Goal: Participate in discussion: Engage in conversation with other users on a specific topic

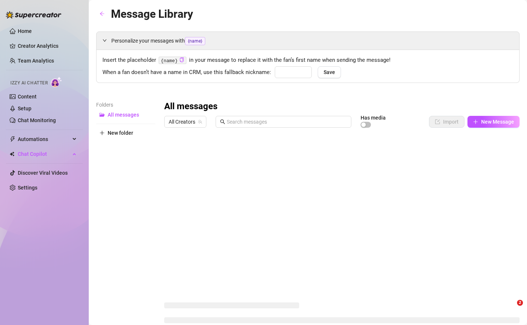
type input "hon"
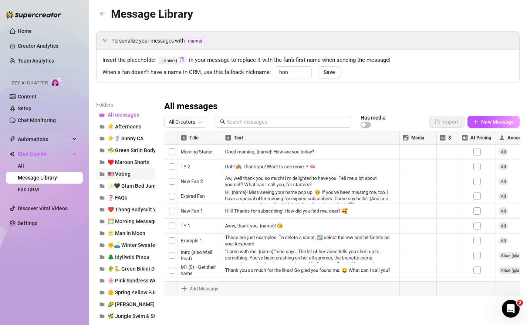
click at [138, 175] on button "🇺🇸 Voting" at bounding box center [125, 174] width 59 height 12
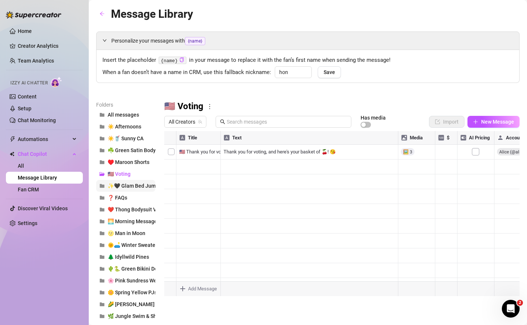
click at [137, 185] on span "✨🖤 Glam Bed Jump" at bounding box center [133, 186] width 51 height 6
click at [250, 148] on div at bounding box center [341, 213] width 355 height 165
click at [193, 164] on div at bounding box center [341, 213] width 355 height 165
click at [277, 167] on div at bounding box center [341, 213] width 355 height 165
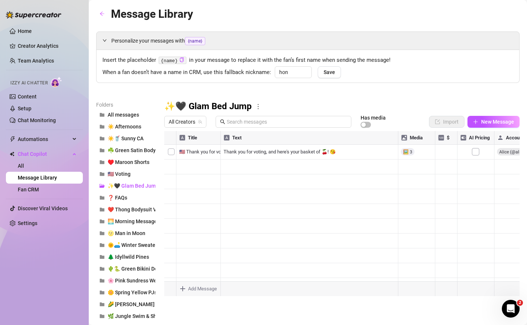
click at [277, 167] on div at bounding box center [341, 213] width 355 height 165
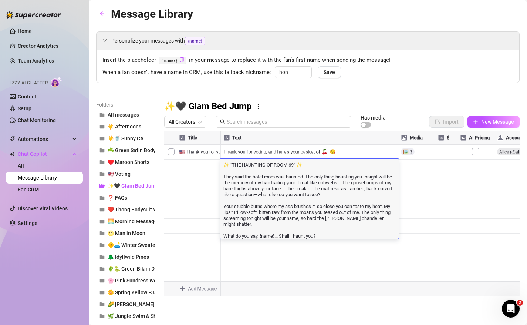
click at [256, 206] on textarea "✨ "THE HAUNTING OF ROOM 69" ✨ They said the hotel room was haunted. The only th…" at bounding box center [309, 200] width 179 height 78
drag, startPoint x: 307, startPoint y: 175, endPoint x: 347, endPoint y: 207, distance: 51.0
click at [347, 207] on textarea "✨ "THE HAUNTING OF ROOM 69" ✨ They said the hotel room was haunted. The only th…" at bounding box center [309, 200] width 179 height 78
click at [248, 165] on textarea "✨ "THE HAUNTING OF ROOM 69" ✨ They said the hotel room was haunted. The only th…" at bounding box center [309, 200] width 179 height 78
drag, startPoint x: 222, startPoint y: 164, endPoint x: 292, endPoint y: 231, distance: 97.6
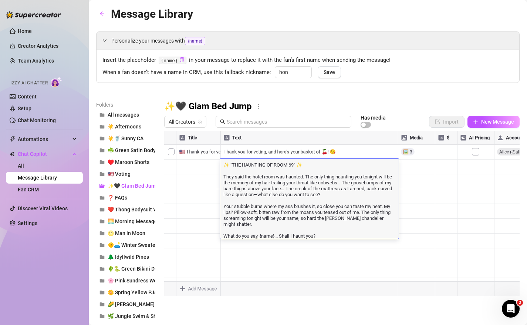
click at [292, 231] on textarea "✨ "THE HAUNTING OF ROOM 69" ✨ They said the hotel room was haunted. The only th…" at bounding box center [309, 200] width 179 height 78
click at [347, 101] on div "✨🖤 Glam Bed Jump" at bounding box center [341, 107] width 355 height 12
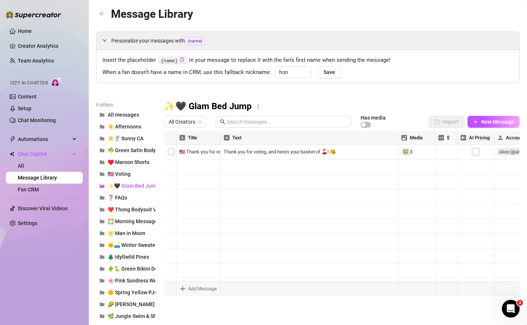
click at [411, 179] on div at bounding box center [341, 213] width 355 height 165
click at [281, 241] on div at bounding box center [341, 213] width 355 height 165
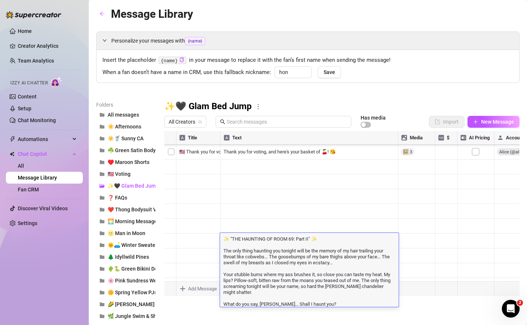
click at [283, 271] on textarea "✨ "THE HAUNTING OF ROOM 69: Part II" ✨ The only thing haunting you tonight will…" at bounding box center [309, 271] width 179 height 72
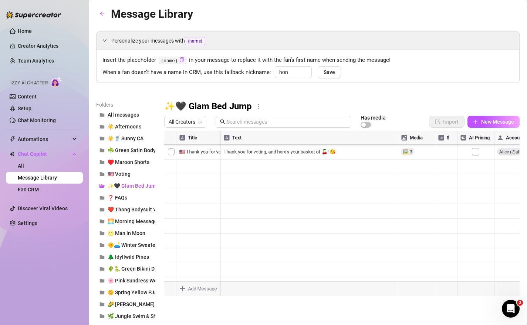
click at [204, 253] on div at bounding box center [341, 213] width 355 height 165
click at [284, 254] on div at bounding box center [341, 213] width 355 height 165
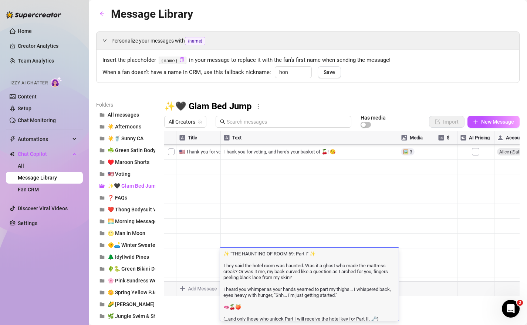
scroll to position [1, 0]
click at [340, 301] on textarea "✨ "THE HAUNTING OF ROOM 69: Part I" ✨ They said the hotel room was haunted. Was…" at bounding box center [309, 285] width 179 height 72
click at [267, 238] on div at bounding box center [341, 213] width 355 height 165
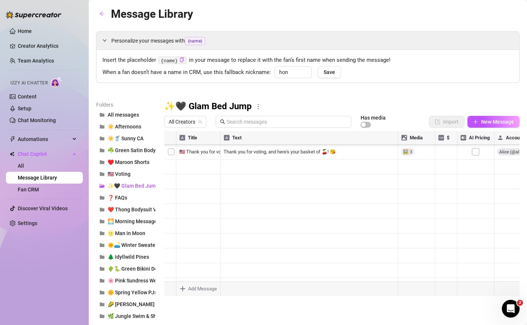
click at [267, 238] on div at bounding box center [341, 213] width 355 height 165
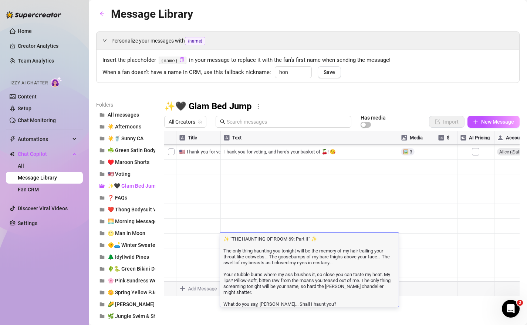
click at [260, 271] on textarea "✨ "THE HAUNTING OF ROOM 69: Part II" ✨ The only thing haunting you tonight will…" at bounding box center [309, 271] width 179 height 72
click at [260, 300] on textarea "✨ "THE HAUNTING OF ROOM 69: Part II" ✨ The only thing haunting you tonight will…" at bounding box center [309, 271] width 179 height 72
click at [264, 297] on textarea "✨ "THE HAUNTING OF ROOM 69: Part II" ✨ The only thing haunting you tonight will…" at bounding box center [309, 271] width 179 height 72
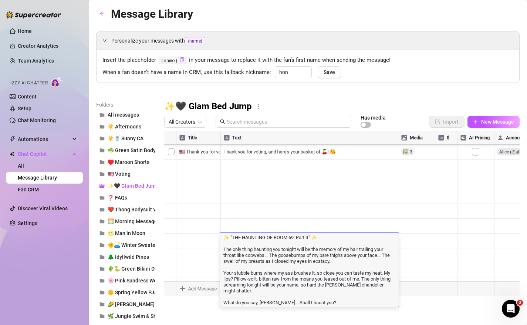
click at [264, 297] on textarea "✨ "THE HAUNTING OF ROOM 69: Part II" ✨ The only thing haunting you tonight will…" at bounding box center [309, 271] width 179 height 72
type textarea "✨ "THE HAUNTING OF ROOM 69: Part II" ✨ The only thing haunting you tonight will…"
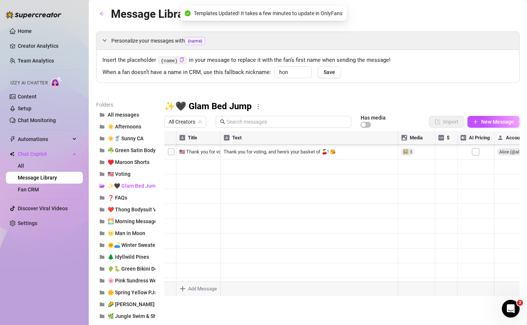
scroll to position [0, 0]
drag, startPoint x: 166, startPoint y: 255, endPoint x: 178, endPoint y: 148, distance: 107.2
click at [178, 148] on div at bounding box center [341, 213] width 355 height 165
drag, startPoint x: 167, startPoint y: 258, endPoint x: 168, endPoint y: 247, distance: 10.7
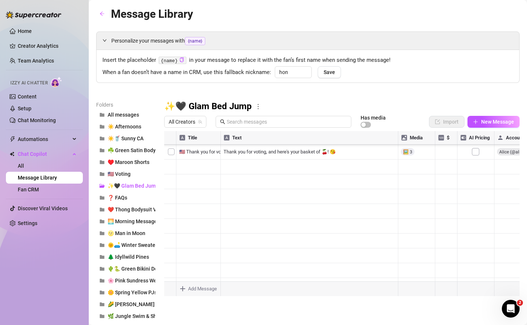
click at [168, 247] on div at bounding box center [341, 213] width 355 height 165
drag, startPoint x: 166, startPoint y: 238, endPoint x: 176, endPoint y: 163, distance: 75.7
click at [176, 163] on div at bounding box center [341, 213] width 355 height 165
